Goal: Task Accomplishment & Management: Manage account settings

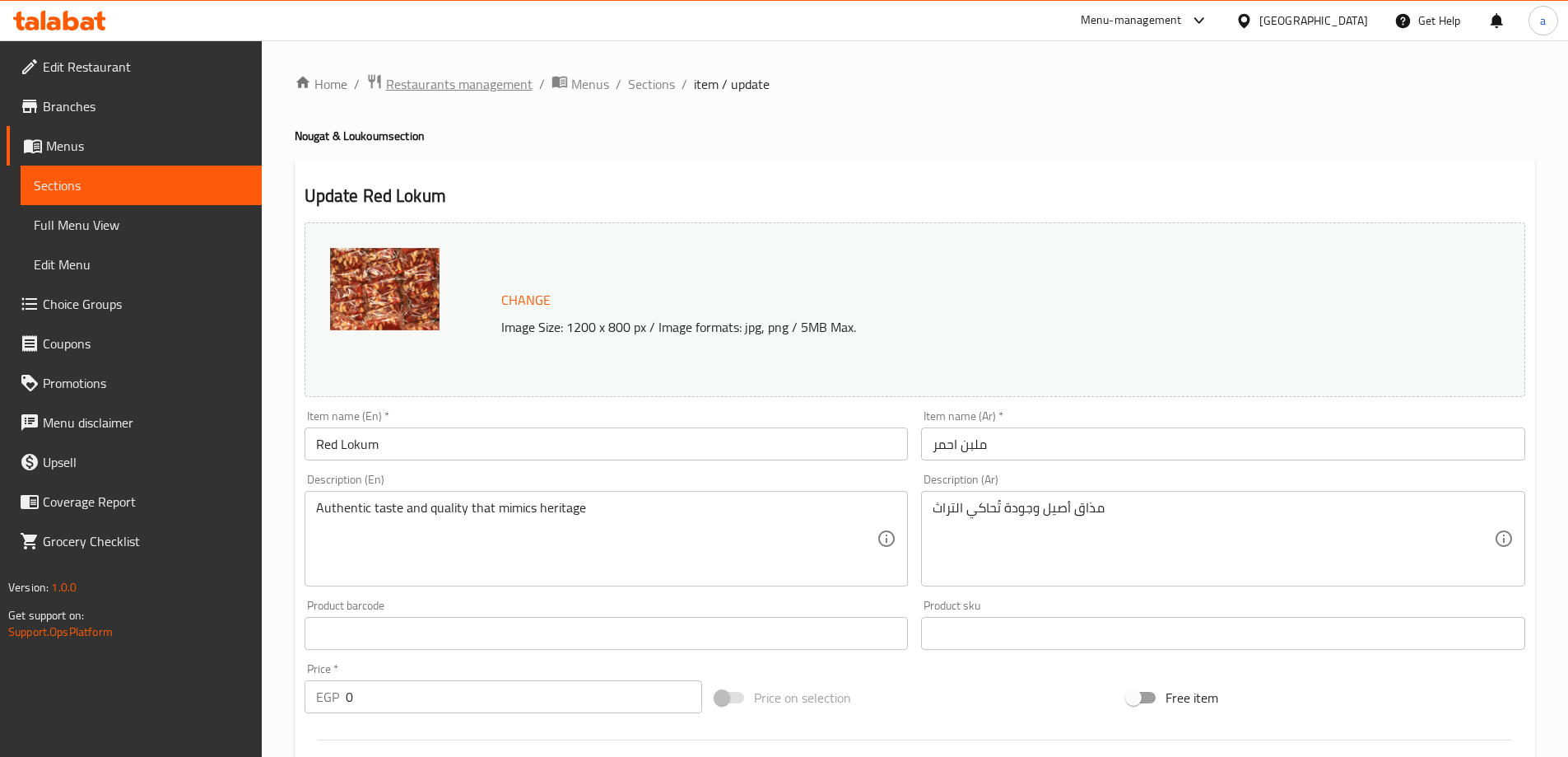
click at [473, 77] on span "Restaurants management" at bounding box center [460, 84] width 147 height 20
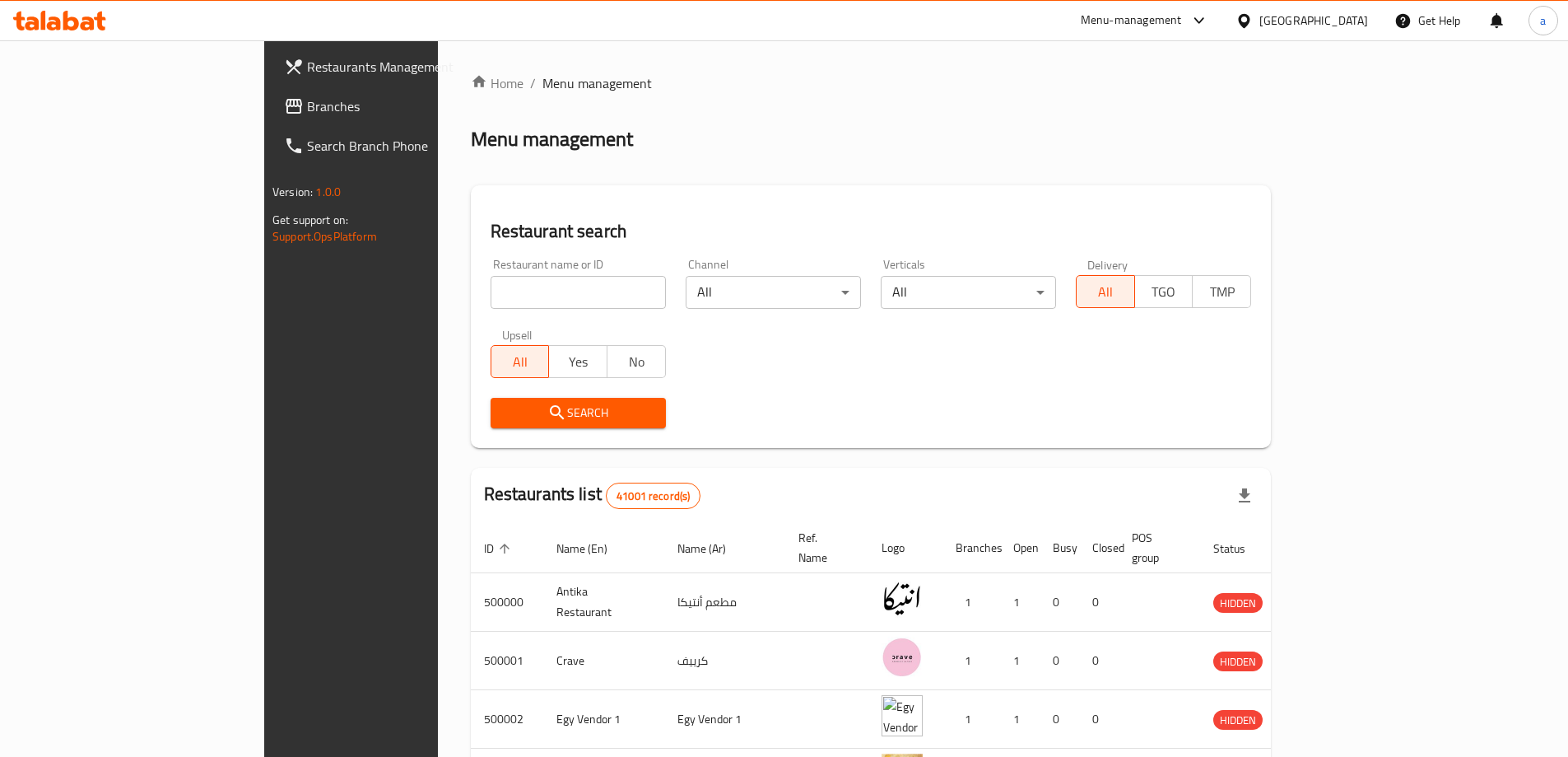
click at [62, 111] on div at bounding box center [784, 378] width 1568 height 757
click at [308, 111] on span "Branches" at bounding box center [410, 106] width 206 height 20
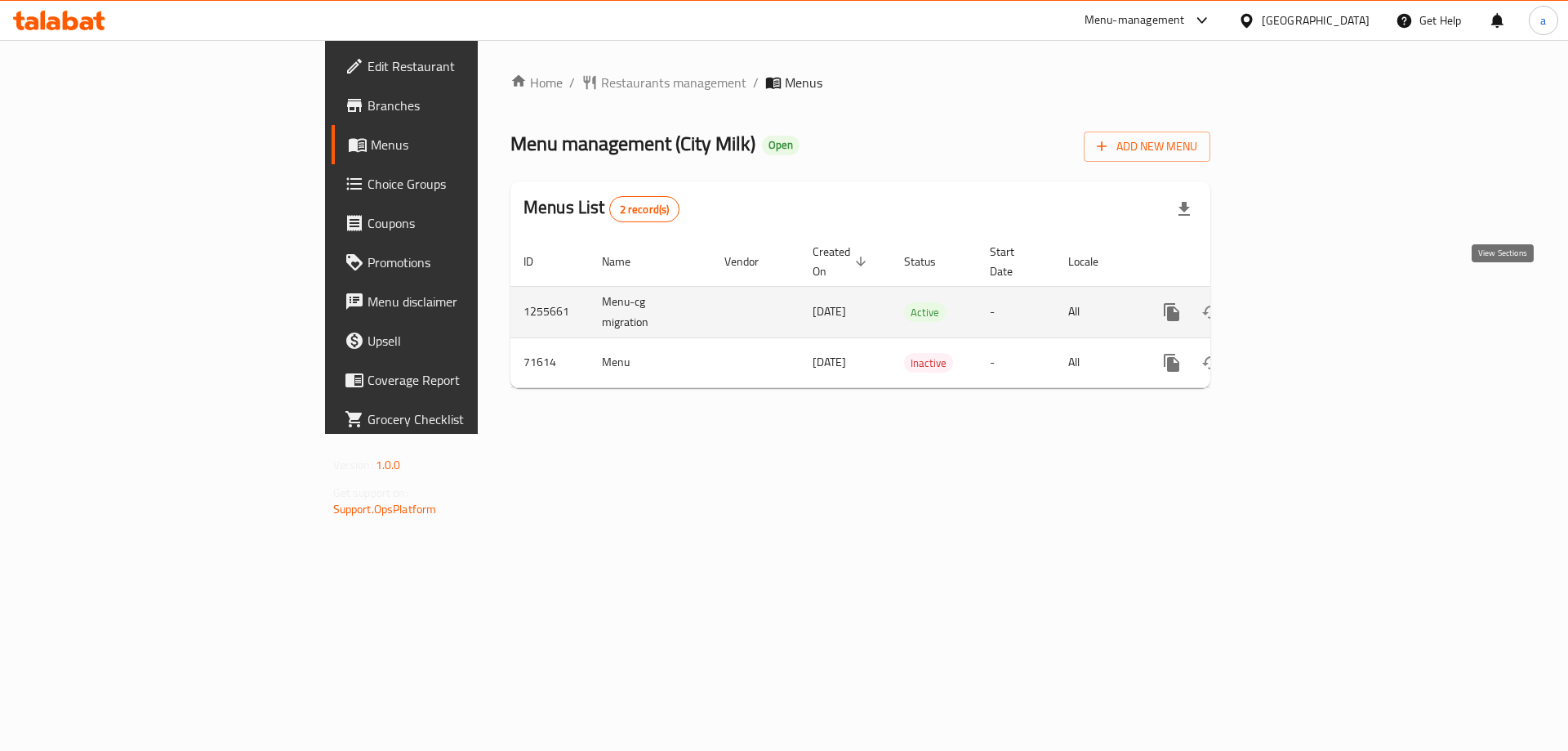
click at [1300, 302] on icon "enhanced table" at bounding box center [1289, 312] width 20 height 20
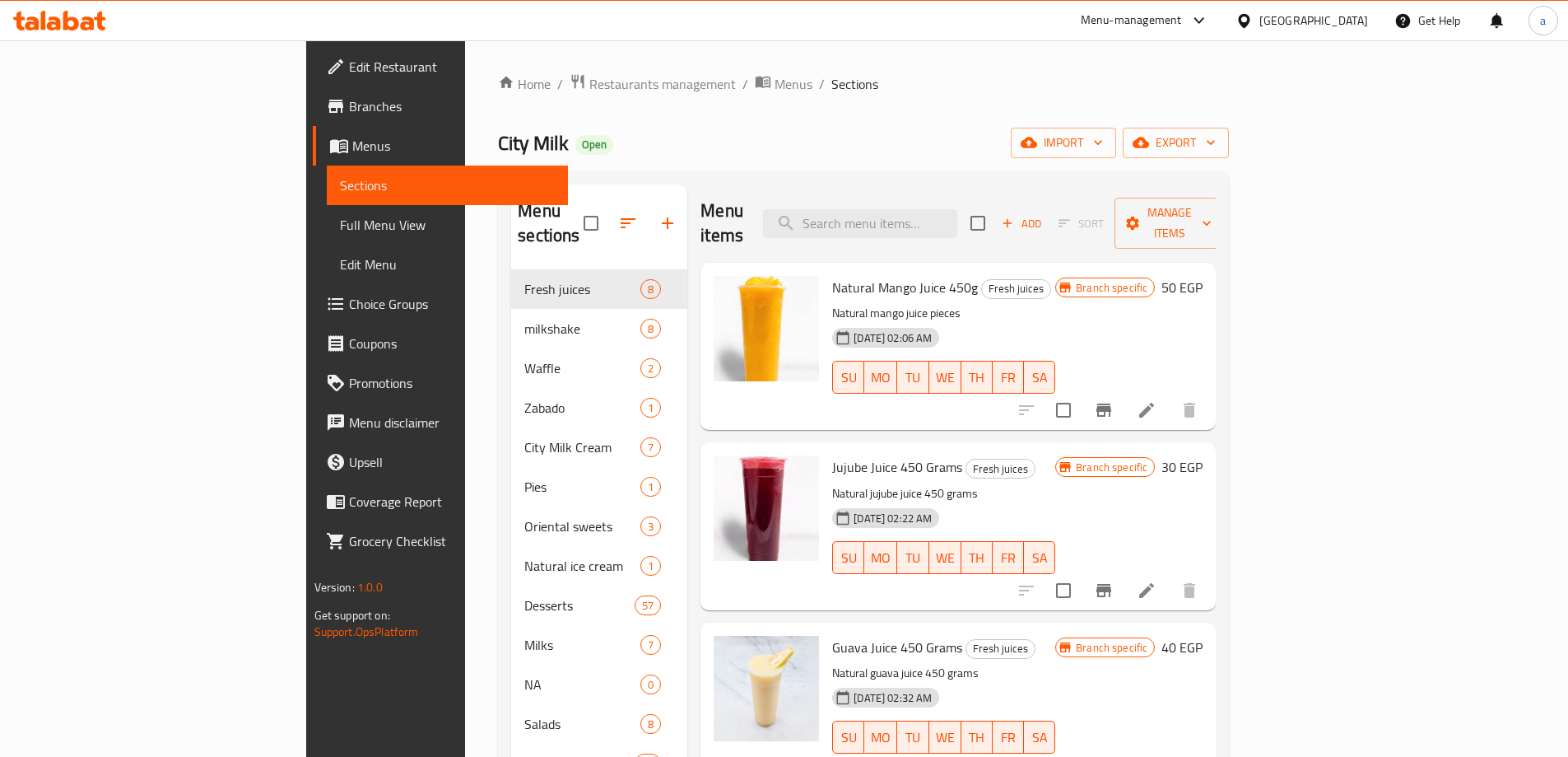
click at [349, 305] on span "Choice Groups" at bounding box center [452, 304] width 206 height 20
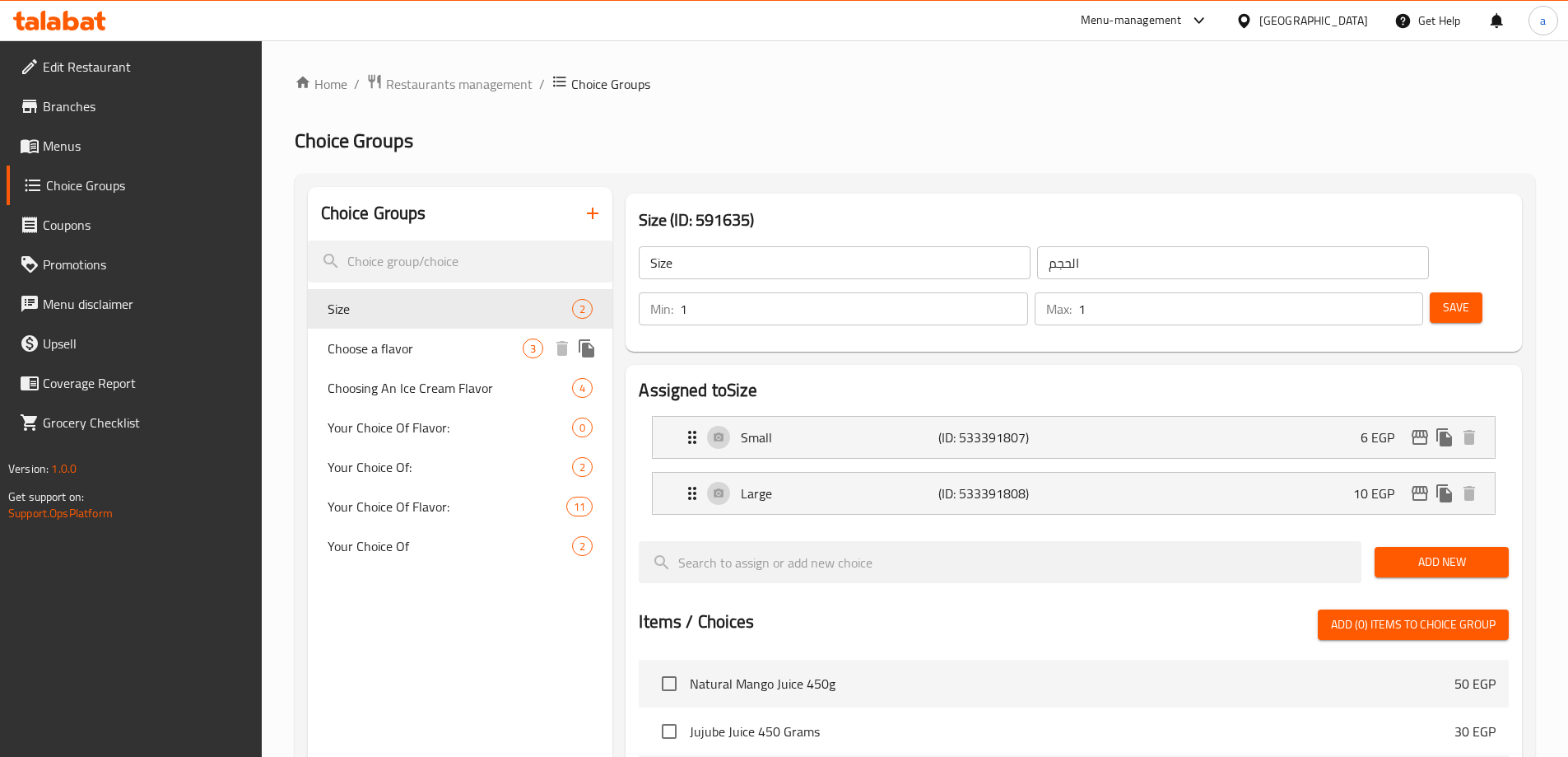
click at [389, 356] on span "Choose a flavor" at bounding box center [426, 348] width 196 height 20
type input "Choose a flavor"
type input "اختيار نكهة"
type input "3"
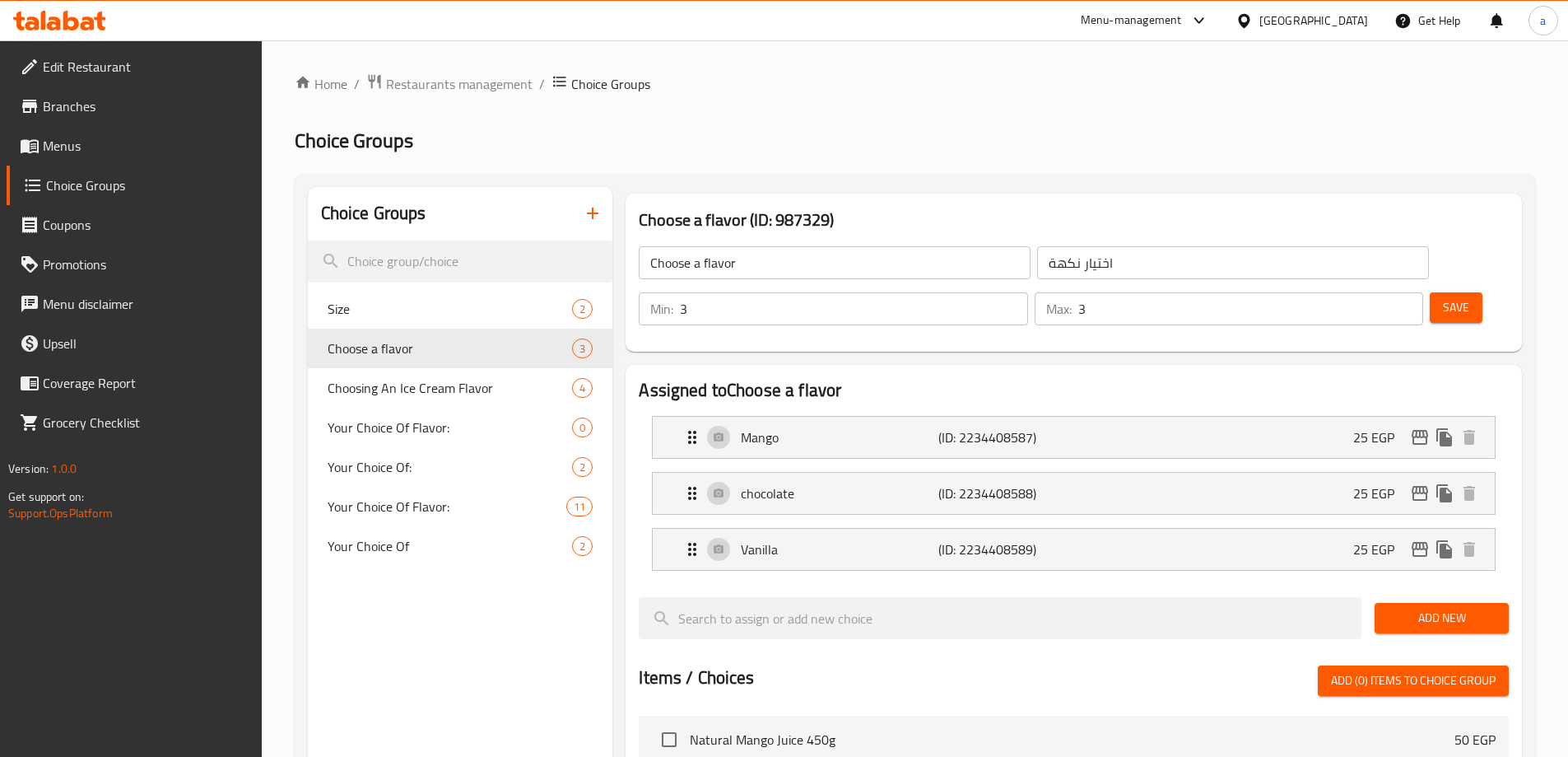
click at [813, 103] on div "Home / Restaurants management / Choice Groups Choice Groups Choice Groups Size …" at bounding box center [915, 692] width 1241 height 1238
click at [825, 129] on h2 "Choice Groups" at bounding box center [915, 141] width 1241 height 27
click at [810, 105] on div "Home / Restaurants management / Choice Groups Choice Groups Choice Groups Size …" at bounding box center [915, 692] width 1241 height 1238
click at [520, 129] on h2 "Choice Groups" at bounding box center [915, 141] width 1241 height 27
click at [421, 507] on span "Your Choice Of Flavor:" at bounding box center [423, 506] width 190 height 20
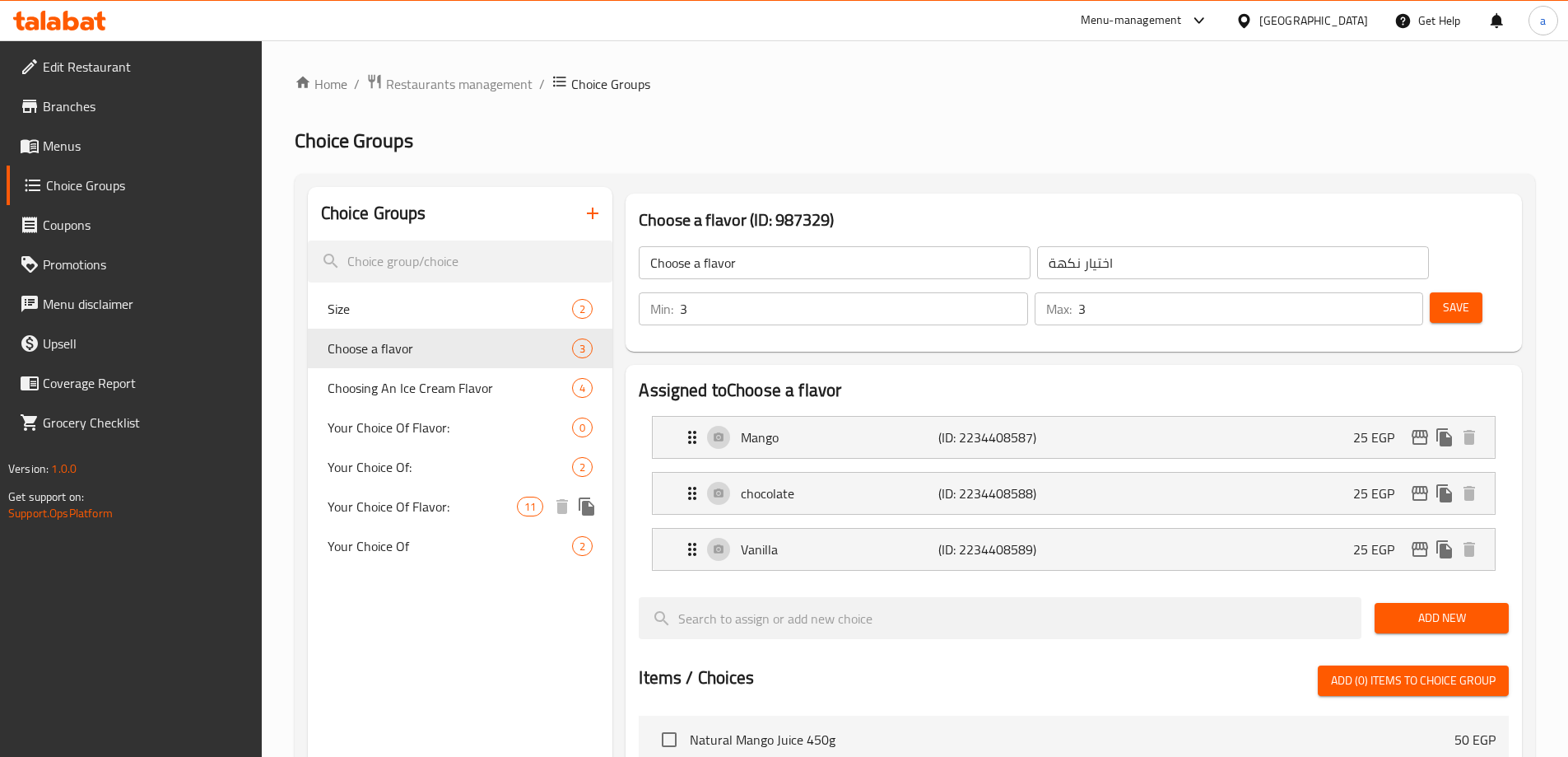
type input "Your Choice Of Flavor:"
type input "اختيارك من النكهة:"
type input "2"
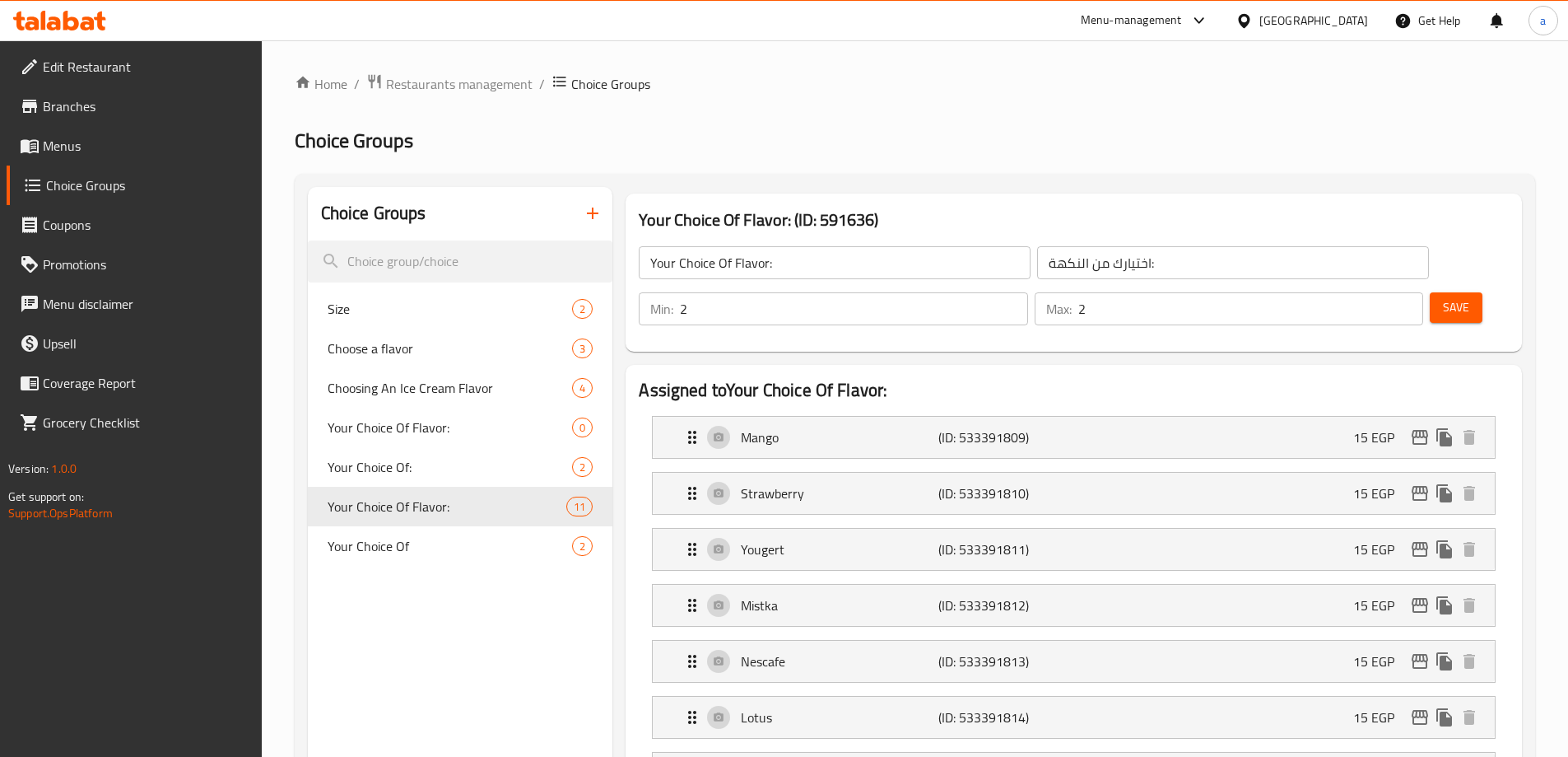
click at [92, 155] on span "Menus" at bounding box center [146, 146] width 206 height 20
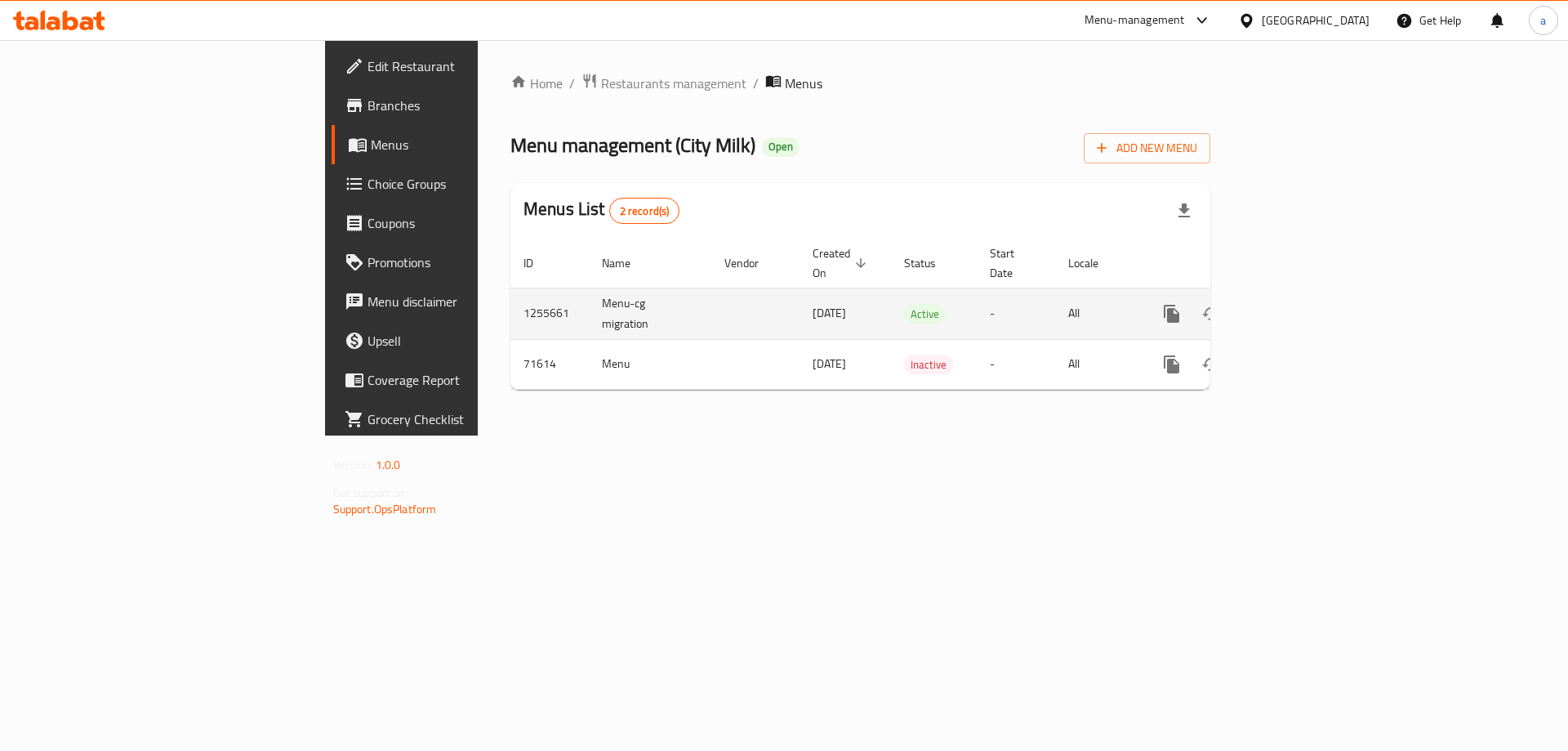
click at [1309, 302] on link "enhanced table" at bounding box center [1290, 314] width 40 height 40
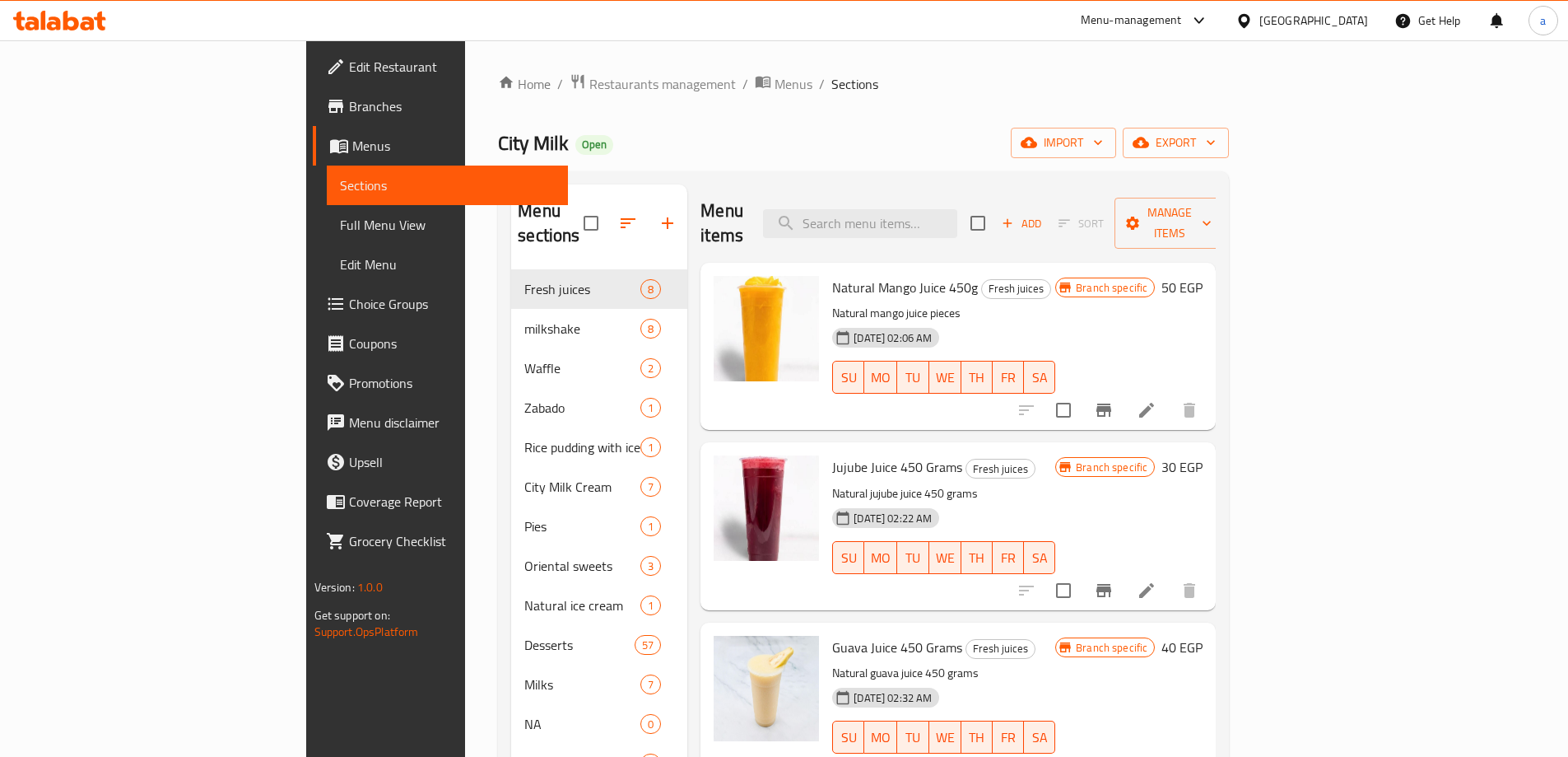
click at [865, 303] on p "Natural mango juice pieces" at bounding box center [943, 313] width 223 height 21
click at [937, 209] on input "search" at bounding box center [861, 224] width 194 height 29
paste input "658069"
type input "658069"
paste input "Rice Pudding With Ice Cream"
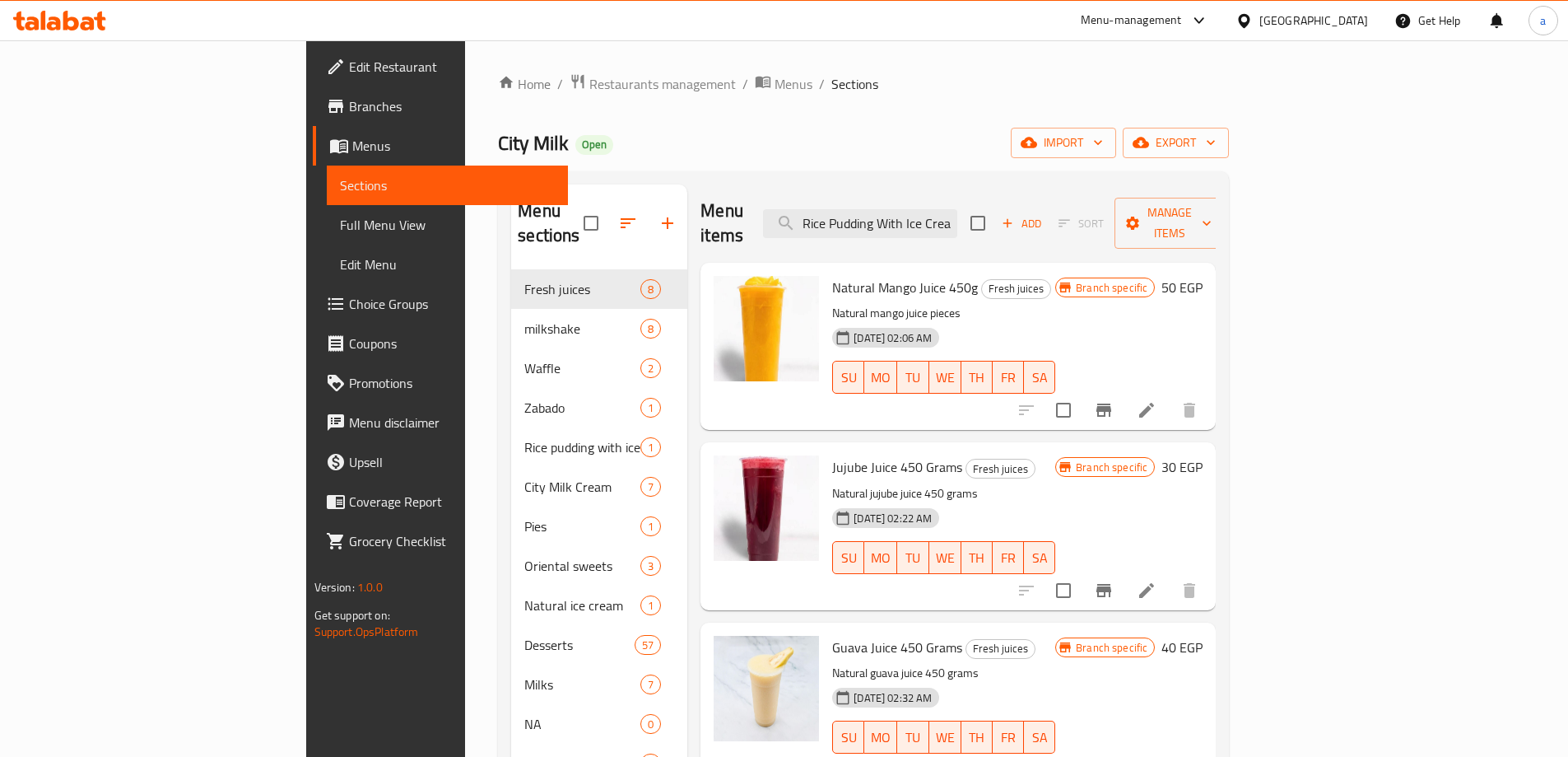
scroll to position [0, 10]
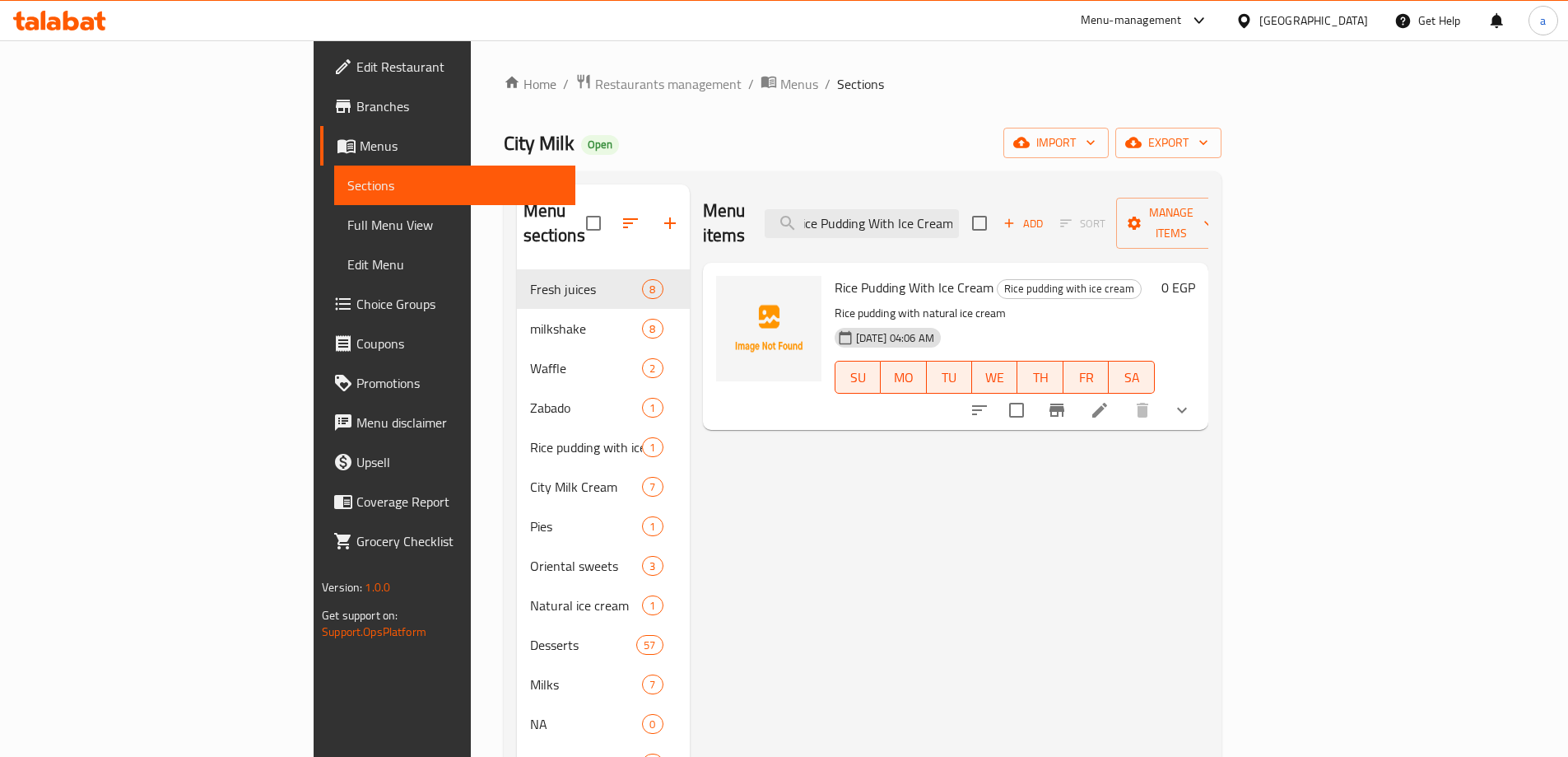
type input "Rice Pudding With Ice Cream"
click at [1123, 395] on li at bounding box center [1100, 409] width 46 height 30
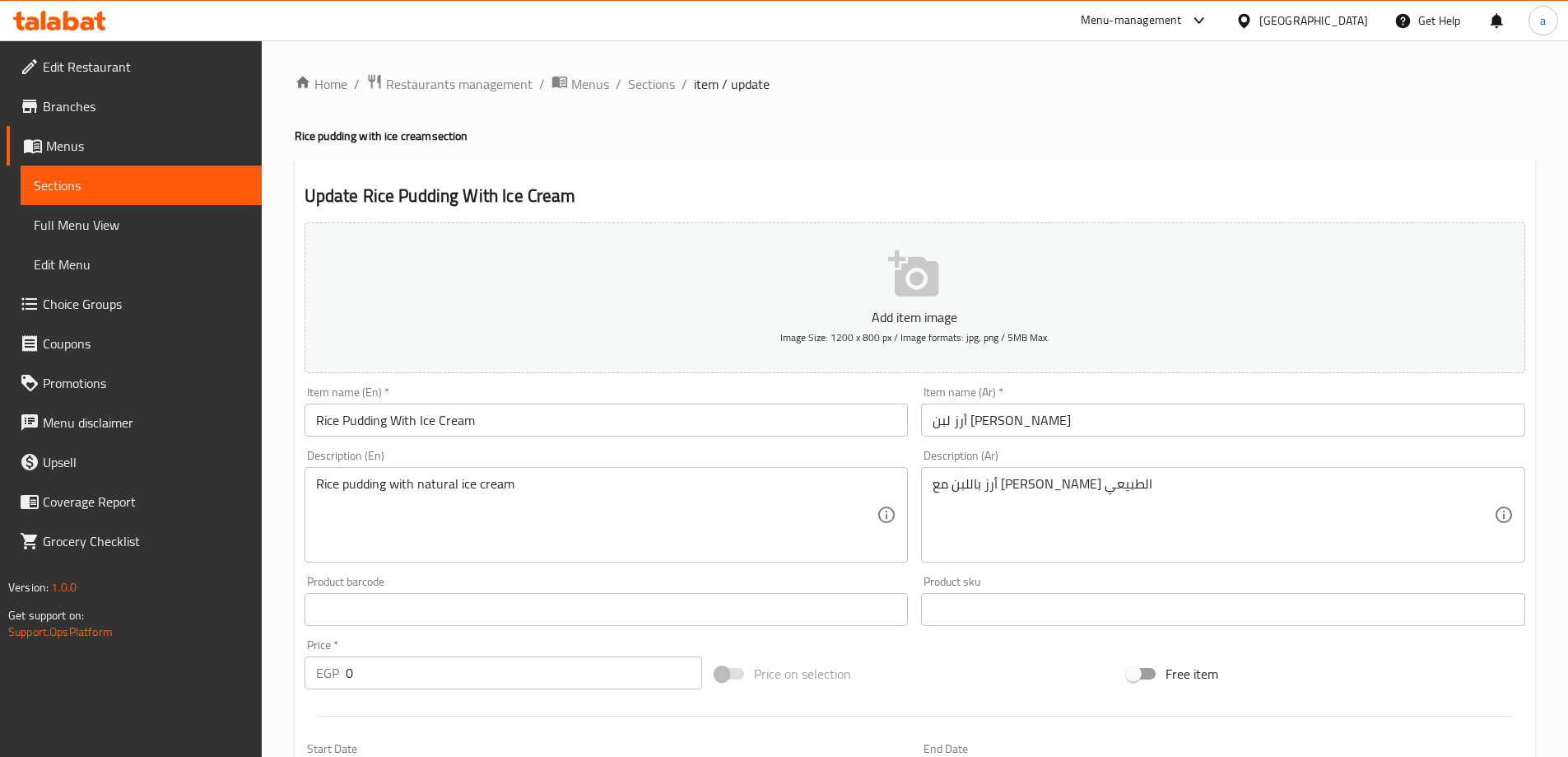
click at [909, 148] on div "Home / Restaurants management / Menus / Sections / item / update Rice pudding w…" at bounding box center [915, 620] width 1241 height 1094
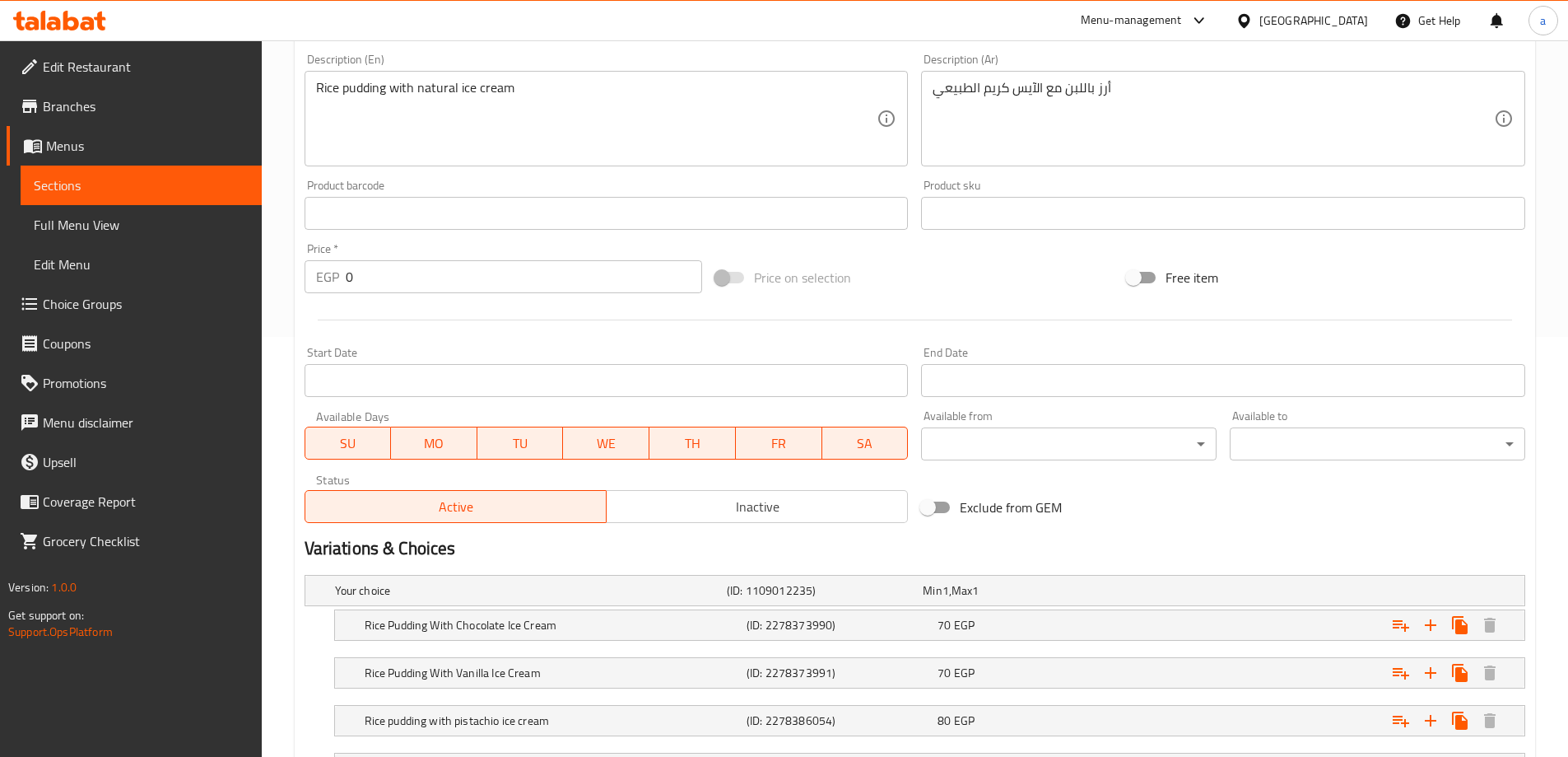
scroll to position [611, 0]
